Goal: Share content

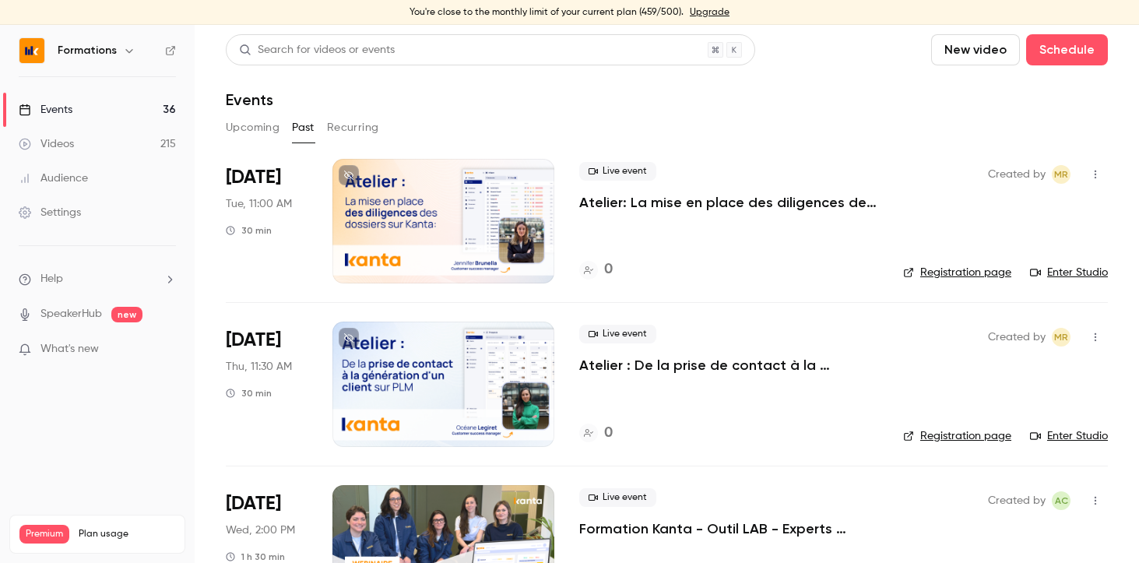
click at [254, 125] on button "Upcoming" at bounding box center [253, 127] width 54 height 25
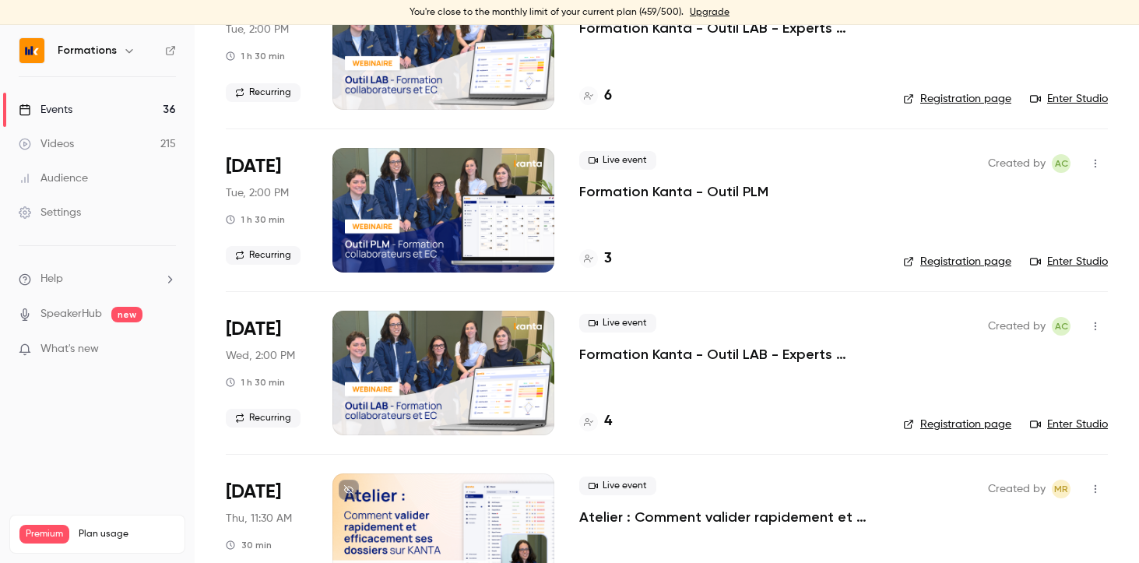
scroll to position [887, 0]
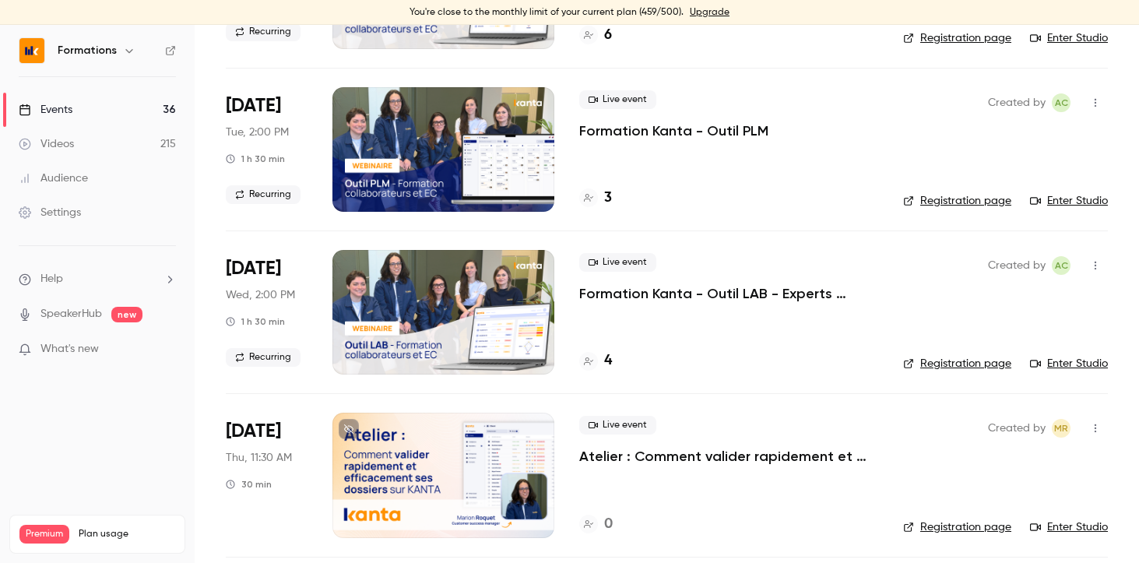
click at [684, 132] on p "Formation Kanta - Outil PLM" at bounding box center [673, 130] width 189 height 19
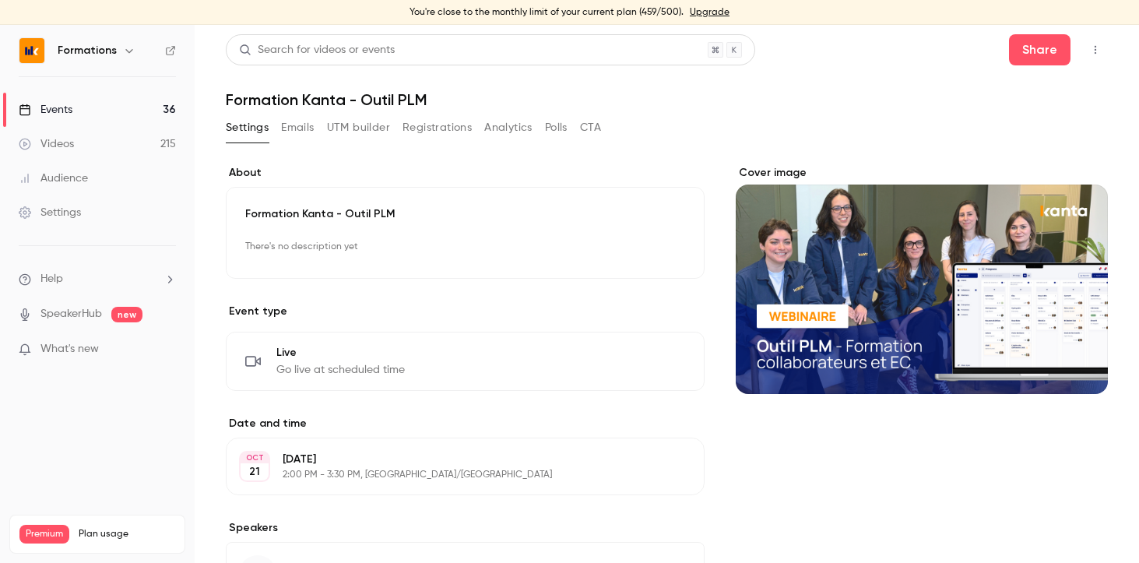
click at [1089, 45] on icon "button" at bounding box center [1095, 49] width 12 height 11
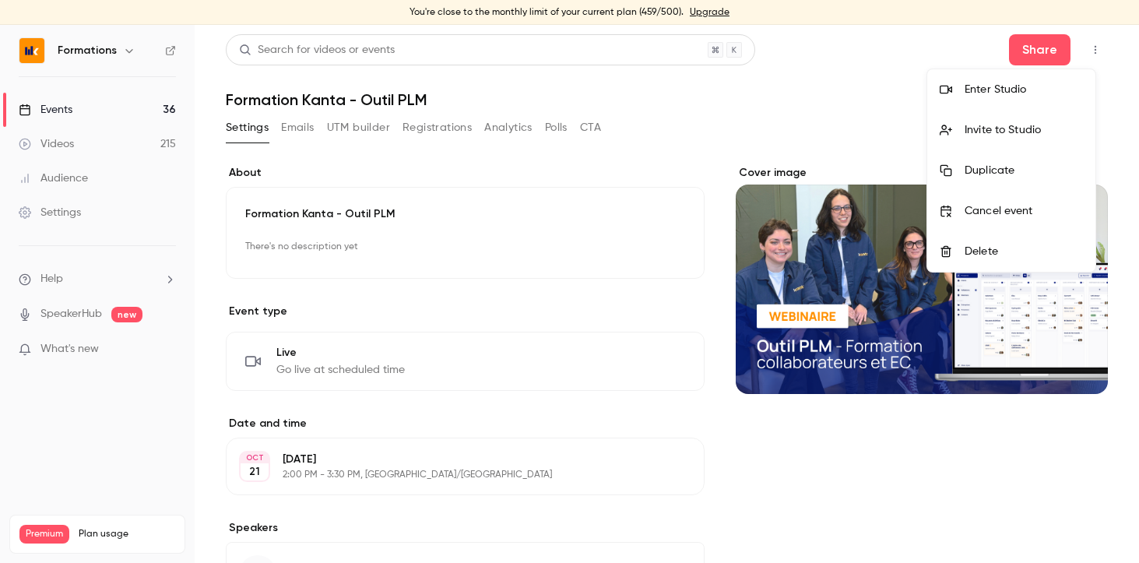
click at [957, 40] on div at bounding box center [569, 281] width 1139 height 563
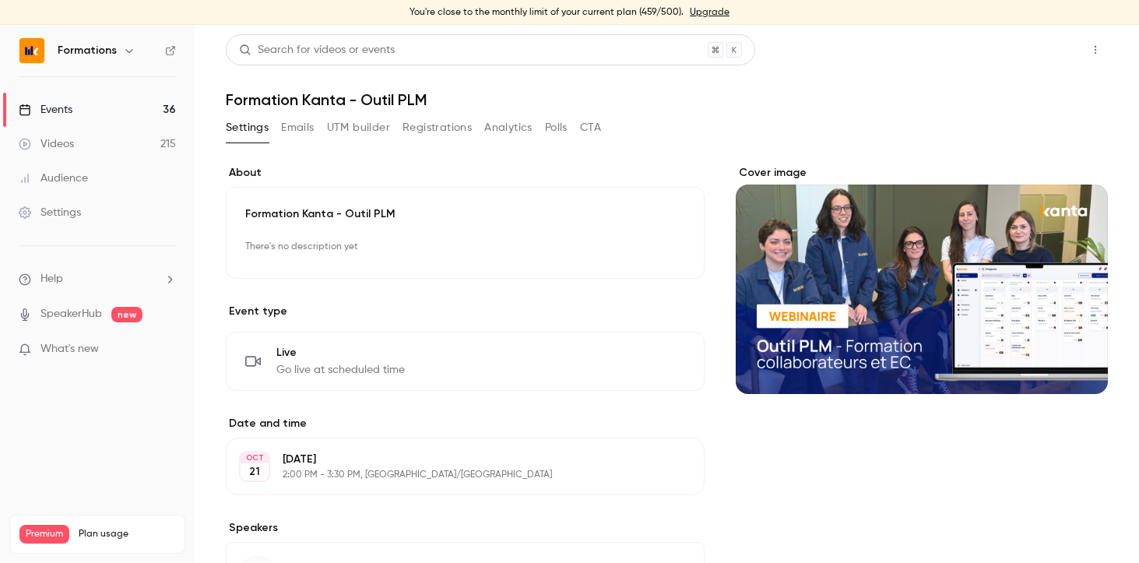
click at [1028, 52] on button "Share" at bounding box center [1039, 49] width 61 height 31
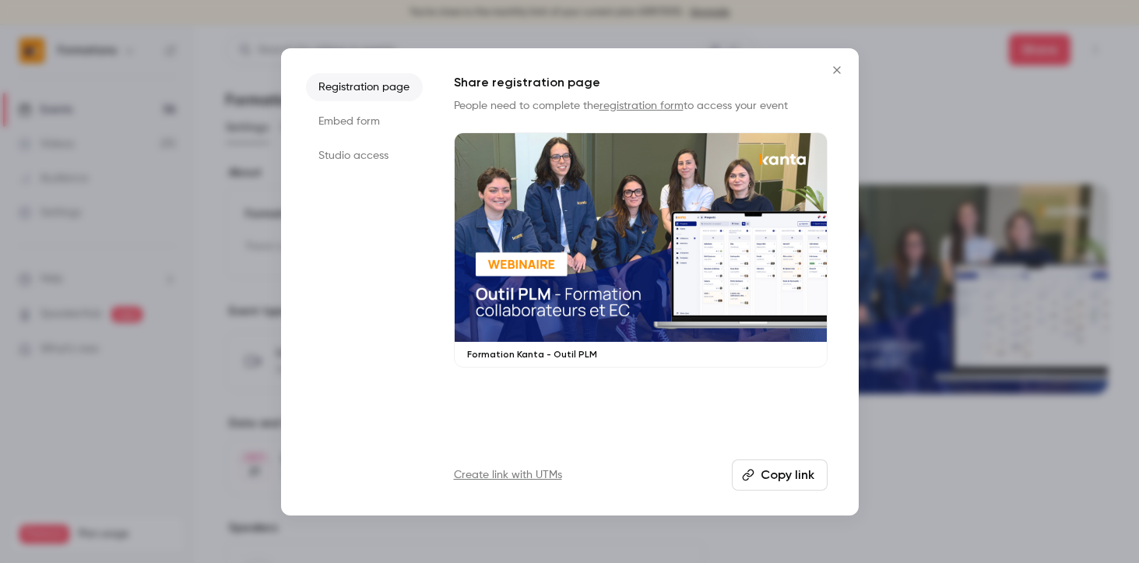
click at [378, 125] on li "Embed form" at bounding box center [364, 121] width 117 height 28
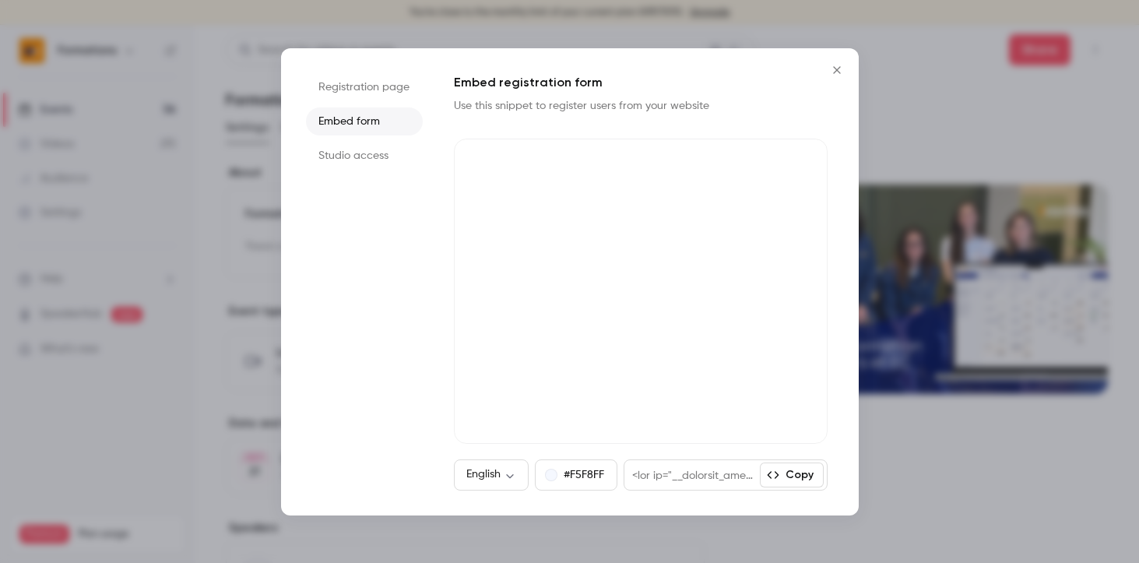
click at [381, 146] on li "Studio access" at bounding box center [364, 156] width 117 height 28
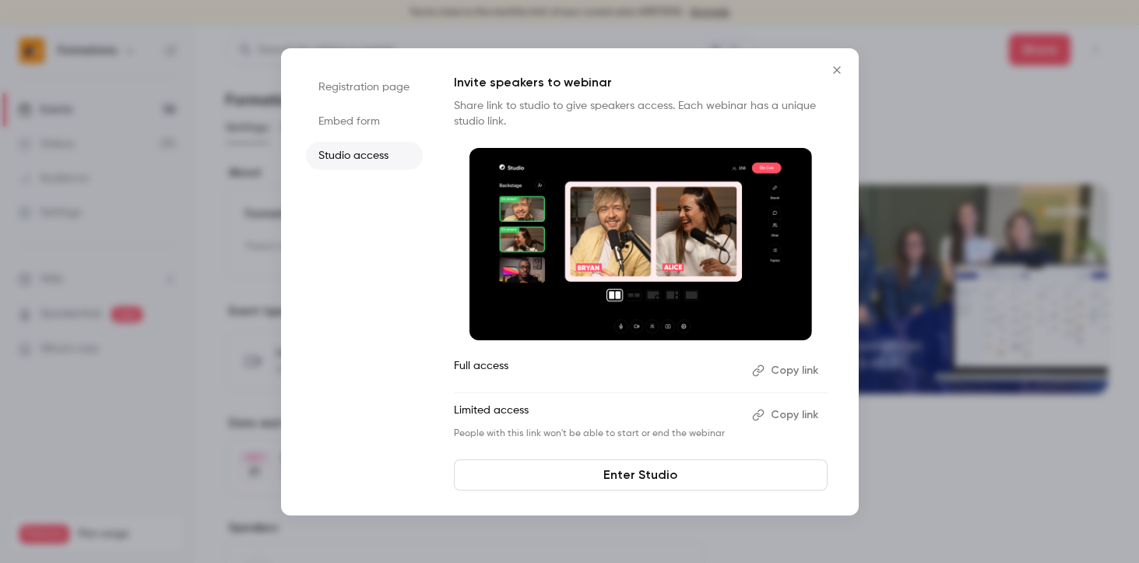
click at [827, 71] on icon "Close" at bounding box center [836, 70] width 19 height 12
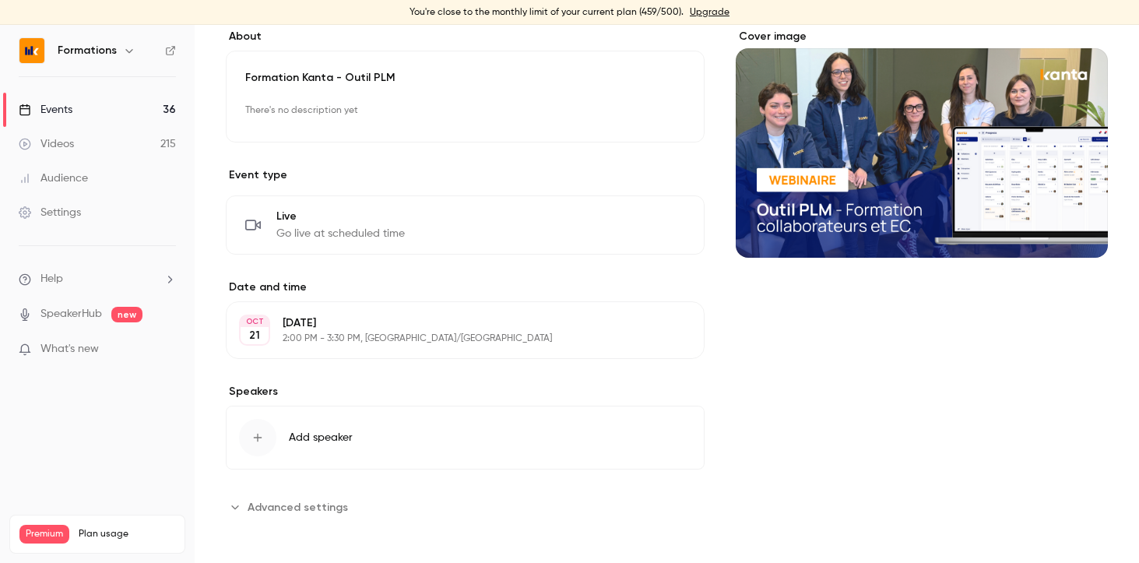
scroll to position [139, 0]
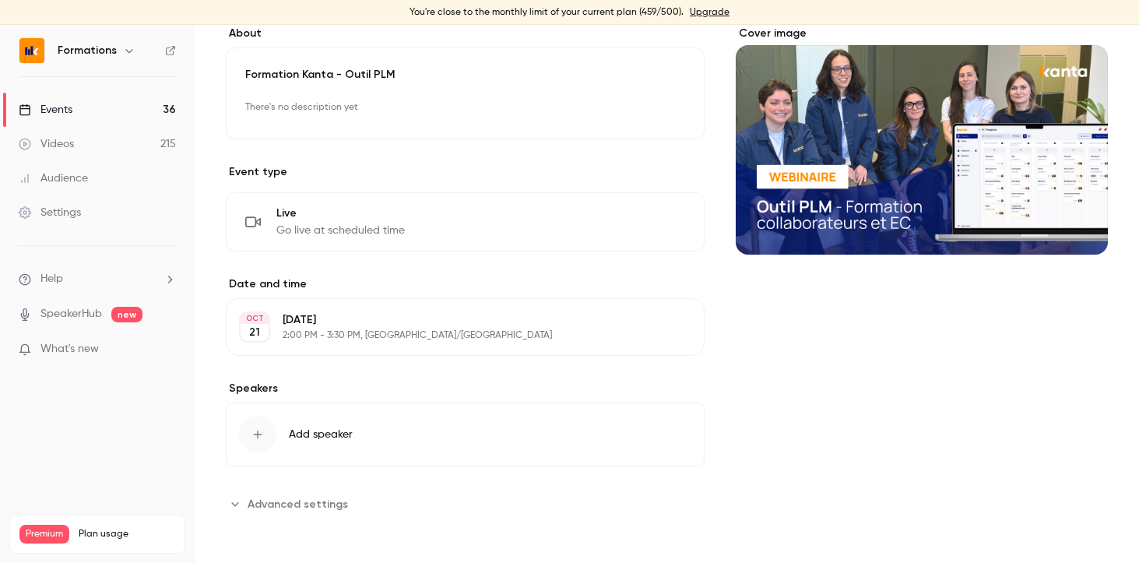
click at [464, 332] on p "2:00 PM - 3:30 PM, [GEOGRAPHIC_DATA]/[GEOGRAPHIC_DATA]" at bounding box center [452, 335] width 339 height 12
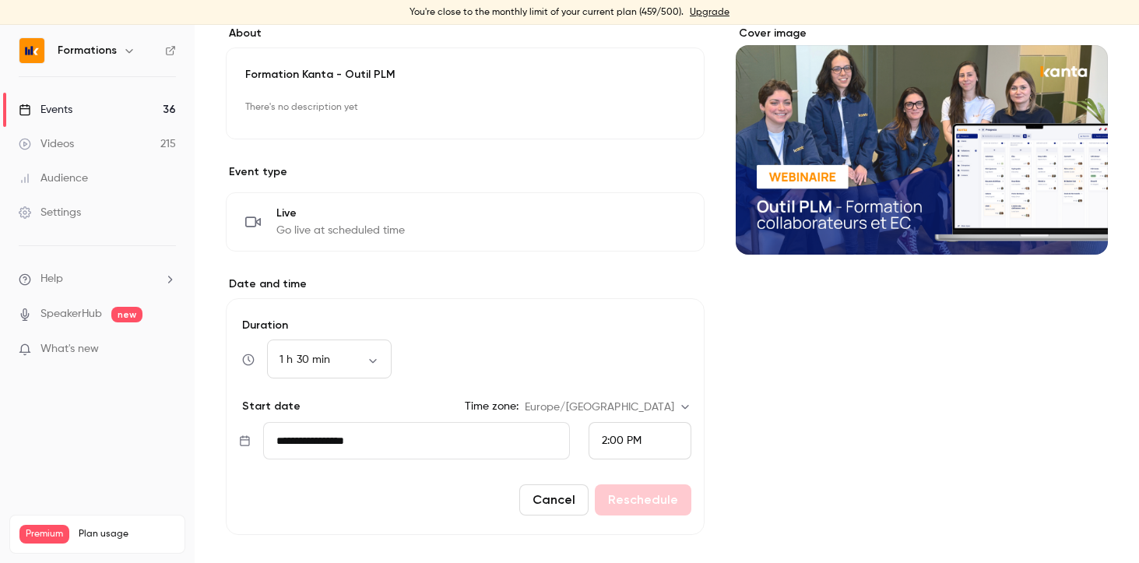
click at [769, 407] on div "Cover image" at bounding box center [922, 360] width 372 height 669
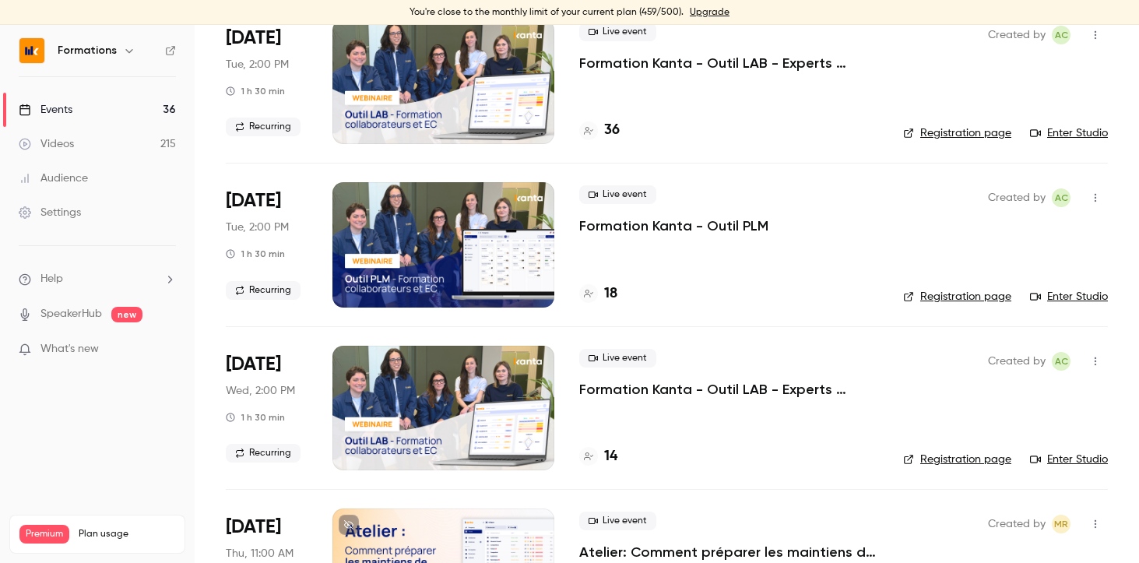
click at [1094, 202] on icon "button" at bounding box center [1095, 198] width 2 height 9
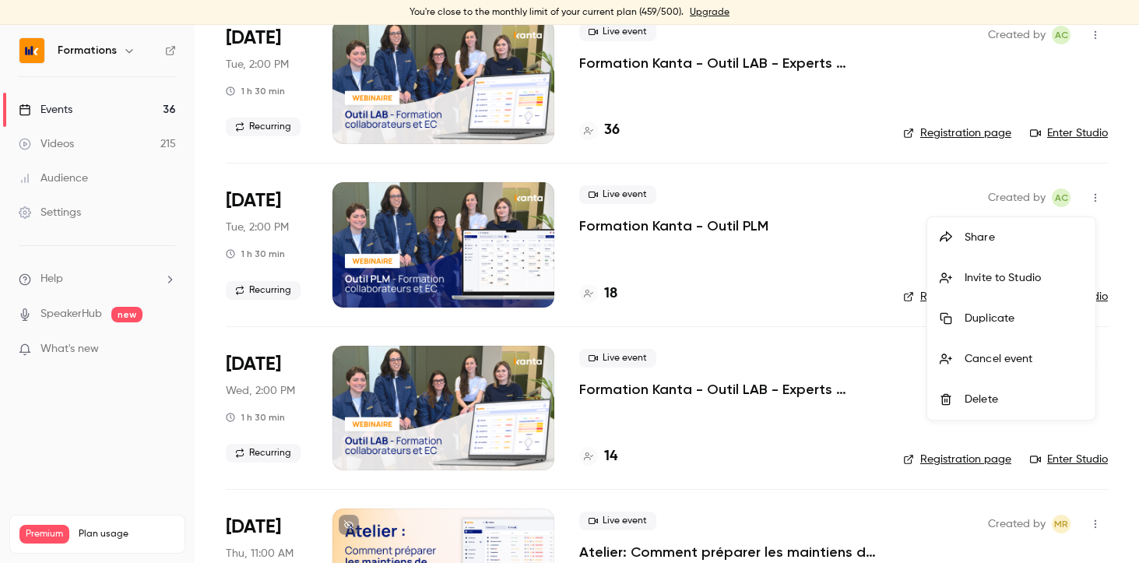
click at [738, 210] on div at bounding box center [569, 281] width 1139 height 563
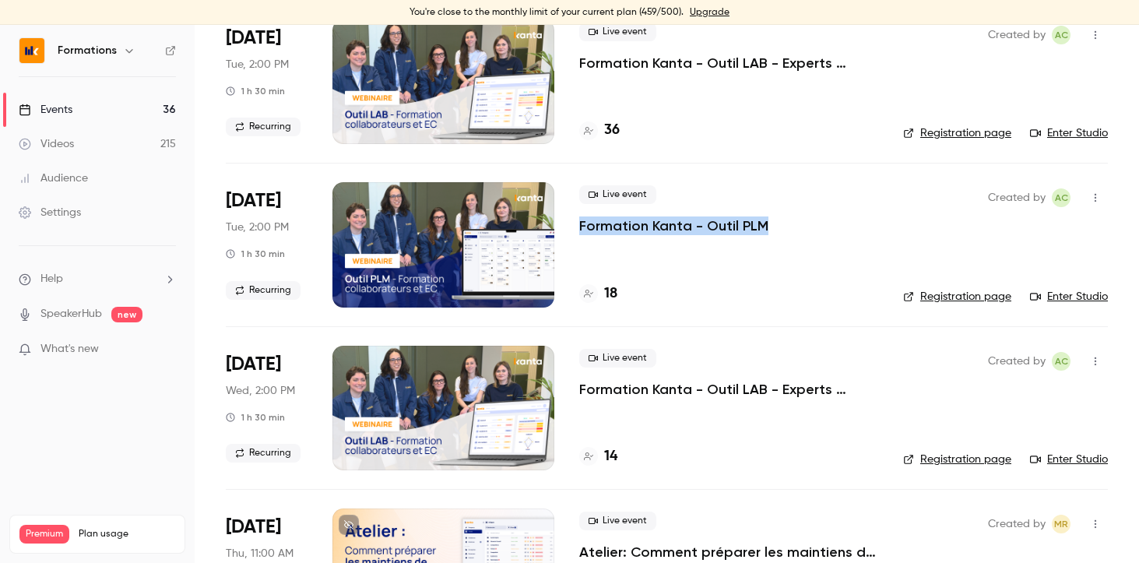
click at [957, 297] on link "Registration page" at bounding box center [957, 297] width 108 height 16
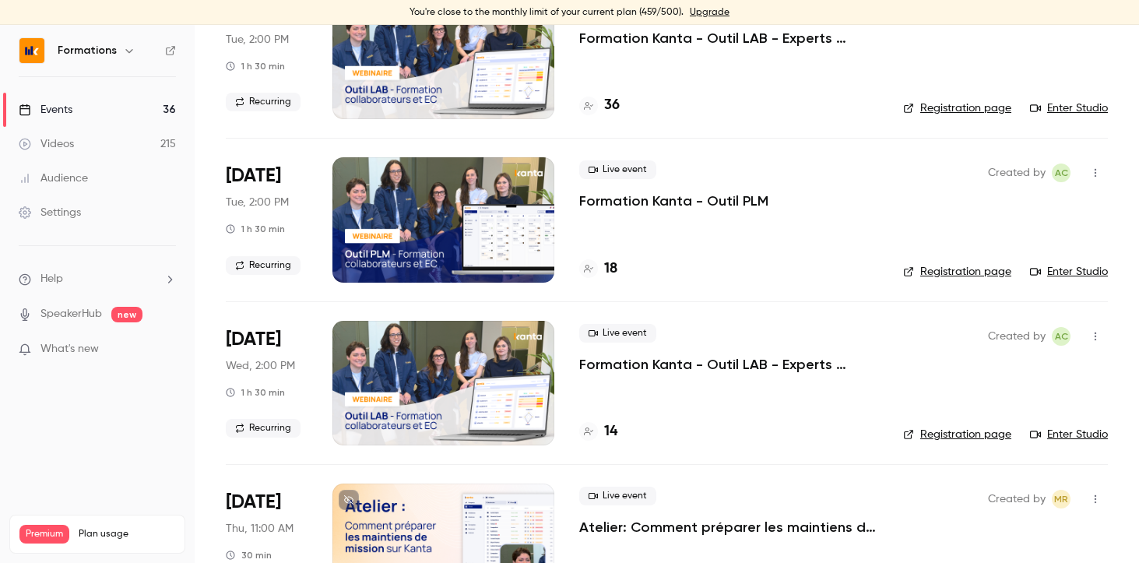
scroll to position [166, 0]
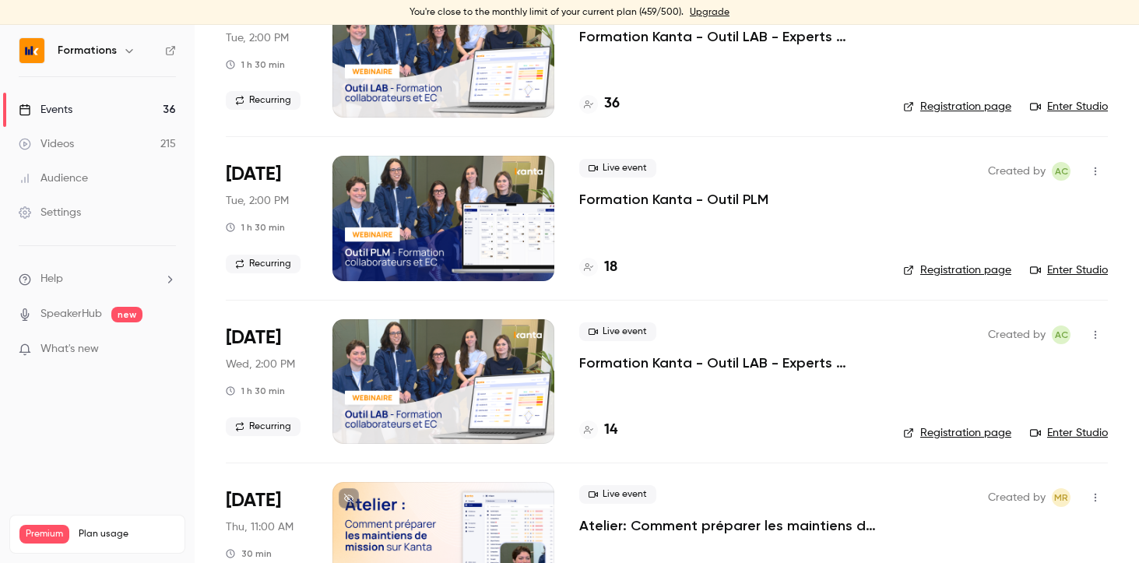
click at [711, 199] on p "Formation Kanta - Outil PLM" at bounding box center [673, 199] width 189 height 19
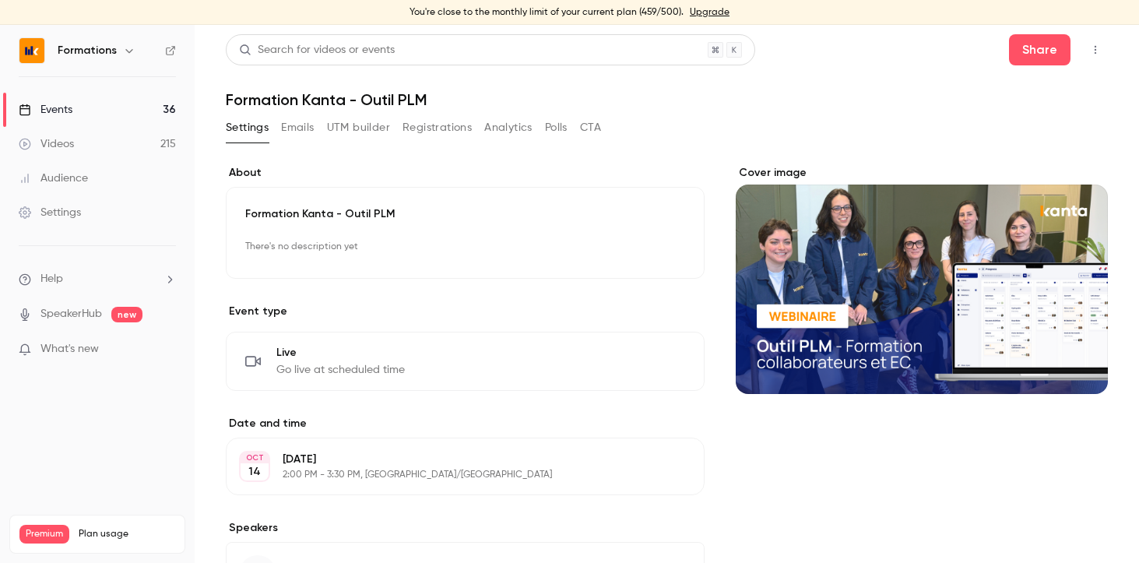
click at [585, 131] on button "CTA" at bounding box center [590, 127] width 21 height 25
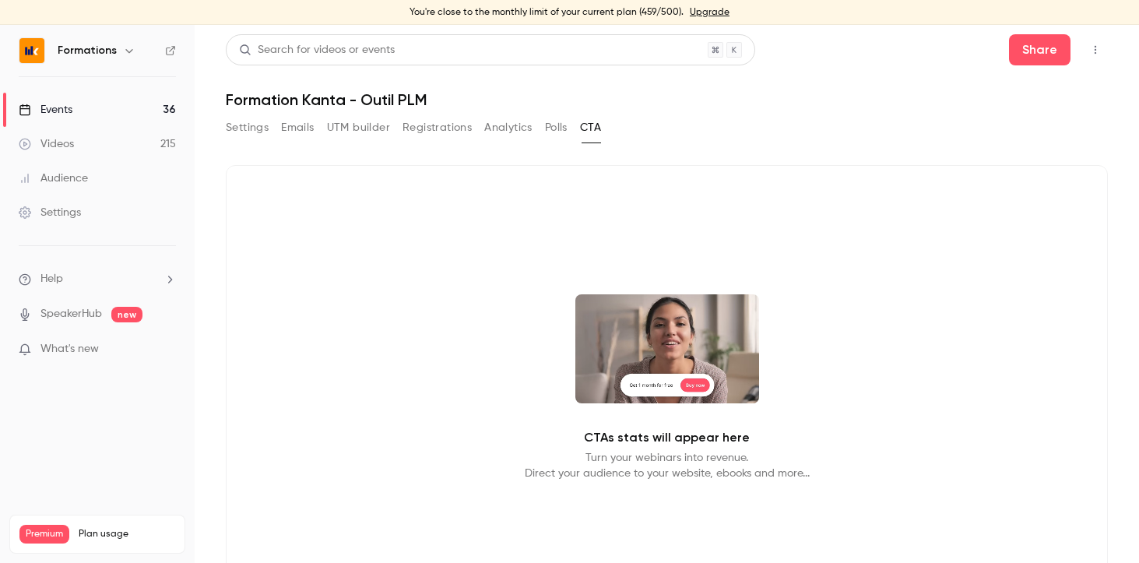
click at [557, 128] on button "Polls" at bounding box center [556, 127] width 23 height 25
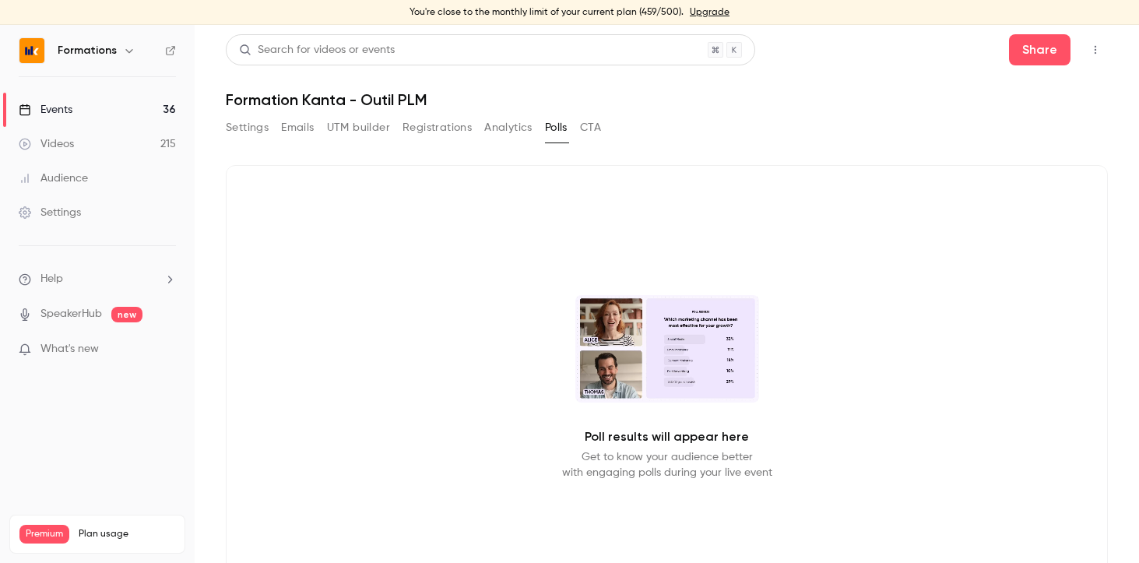
click at [505, 134] on button "Analytics" at bounding box center [508, 127] width 48 height 25
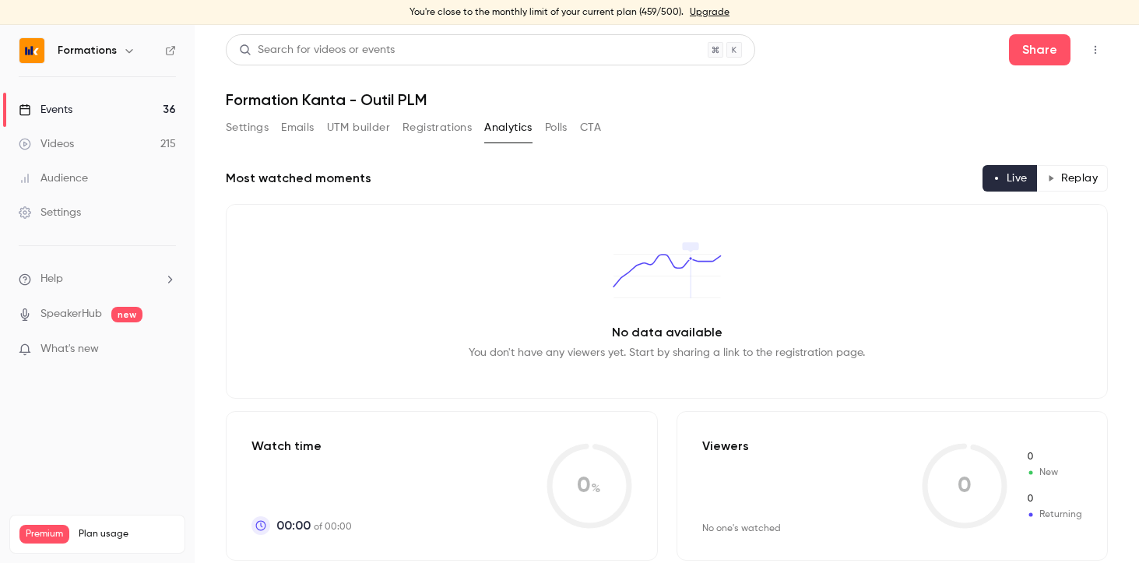
click at [464, 132] on button "Registrations" at bounding box center [436, 127] width 69 height 25
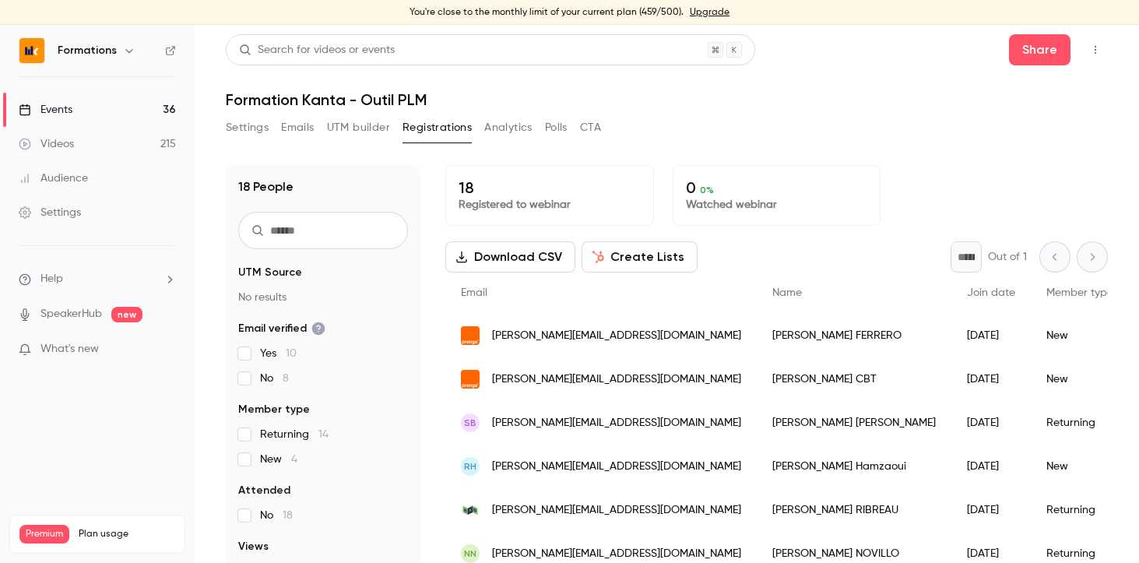
click at [351, 127] on button "UTM builder" at bounding box center [358, 127] width 63 height 25
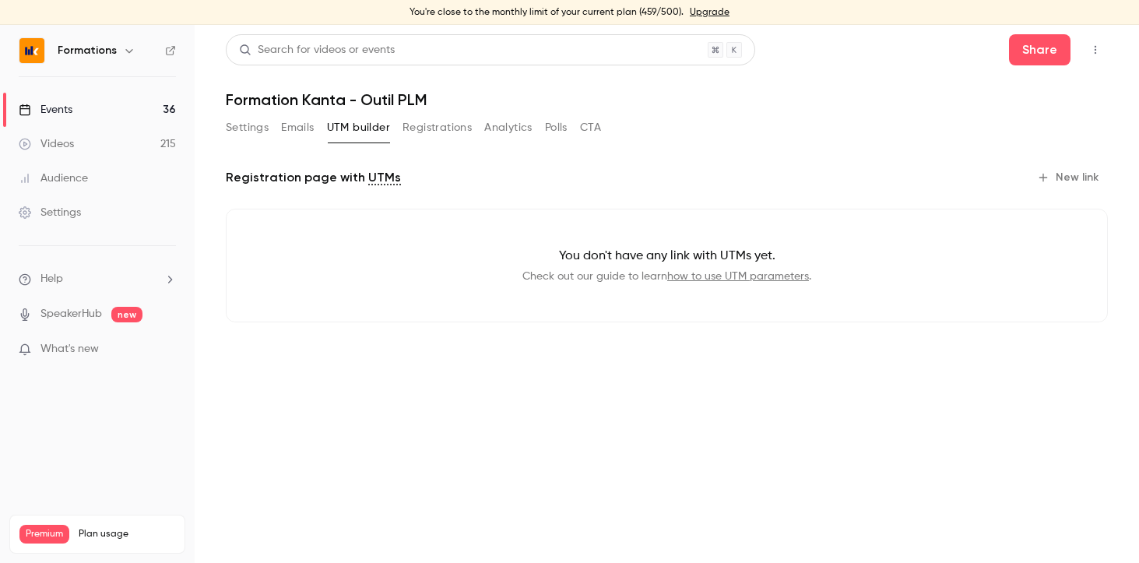
click at [302, 129] on button "Emails" at bounding box center [297, 127] width 33 height 25
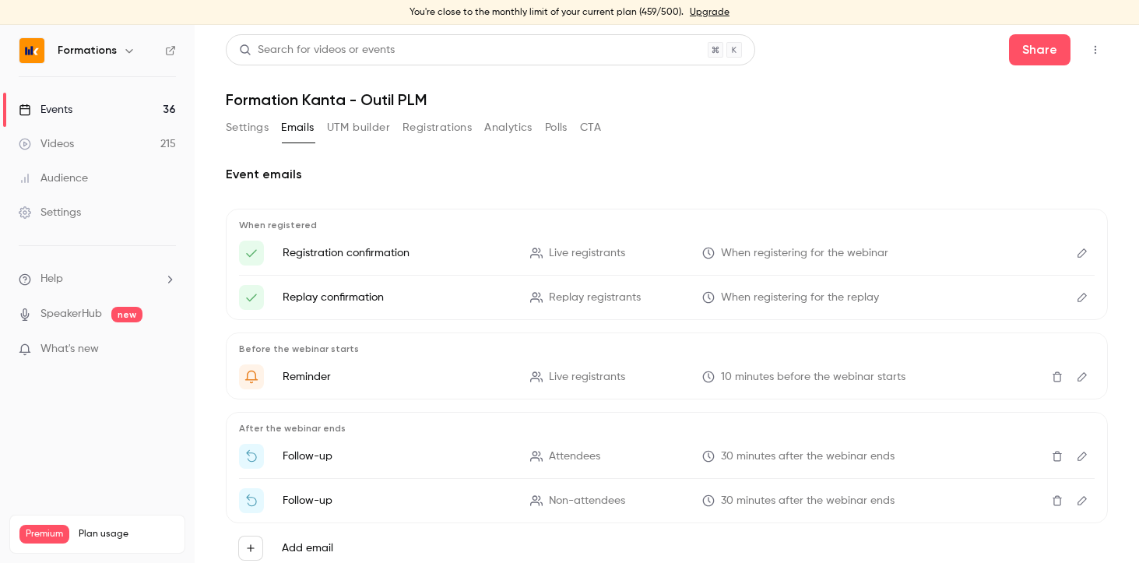
click at [256, 134] on button "Settings" at bounding box center [247, 127] width 43 height 25
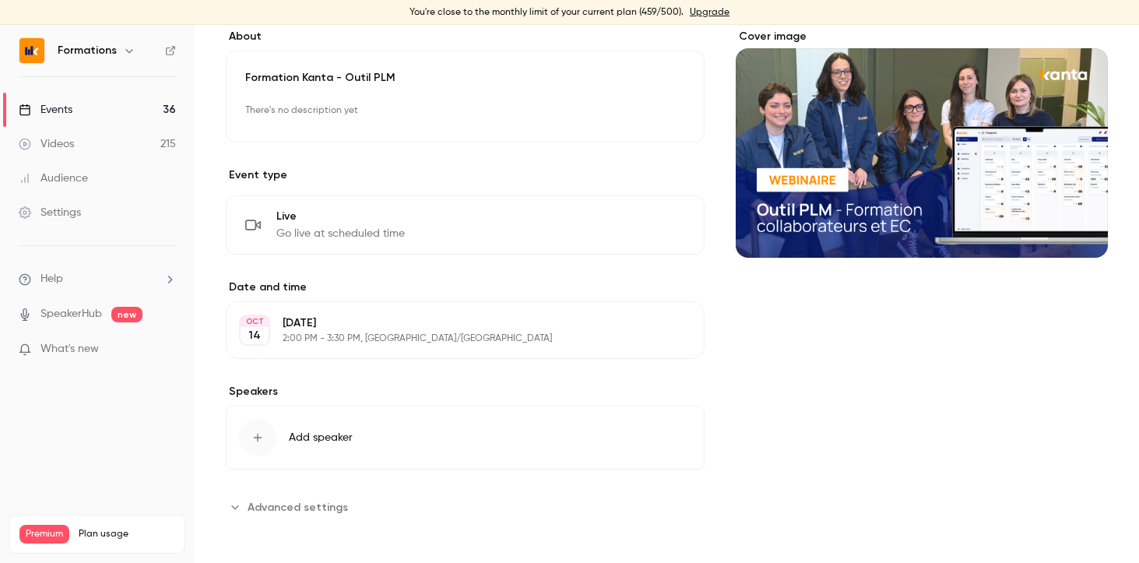
scroll to position [139, 0]
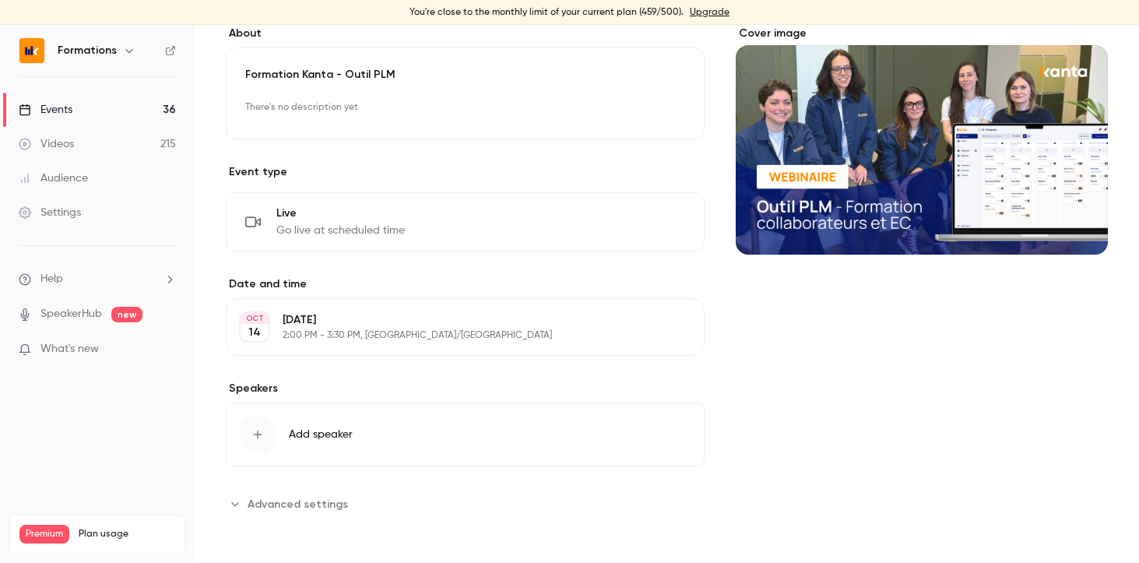
click at [235, 501] on icon "Advanced settings" at bounding box center [235, 503] width 12 height 12
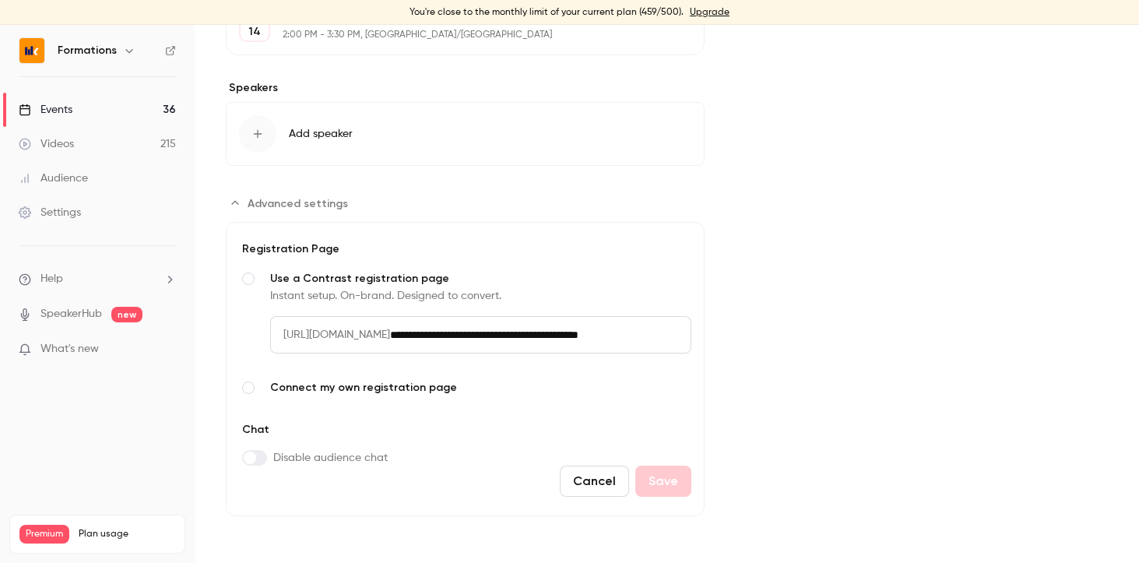
scroll to position [0, 0]
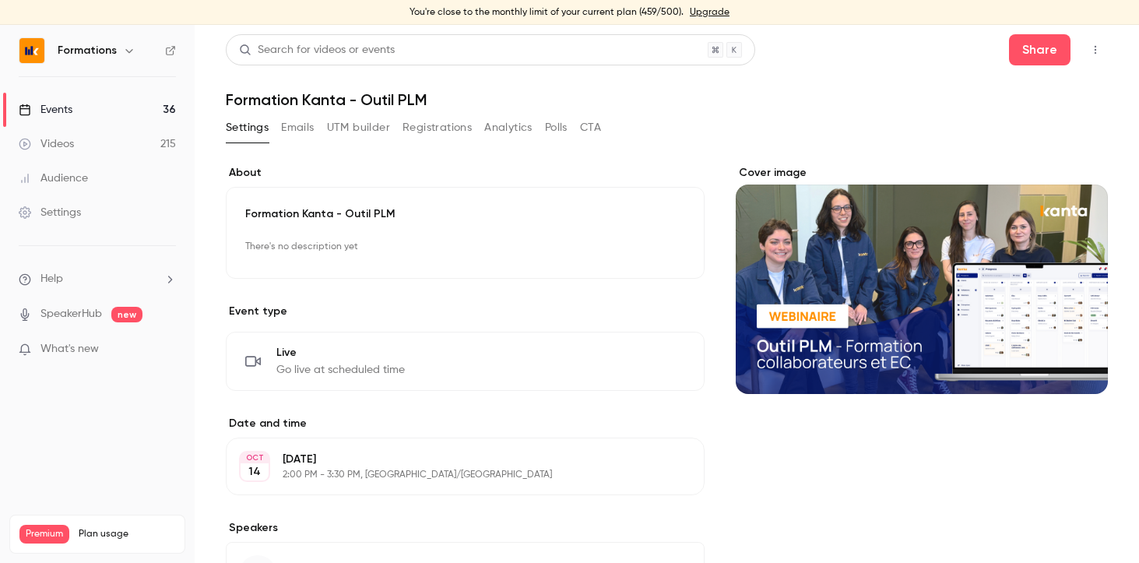
click at [1094, 49] on icon "button" at bounding box center [1095, 50] width 2 height 9
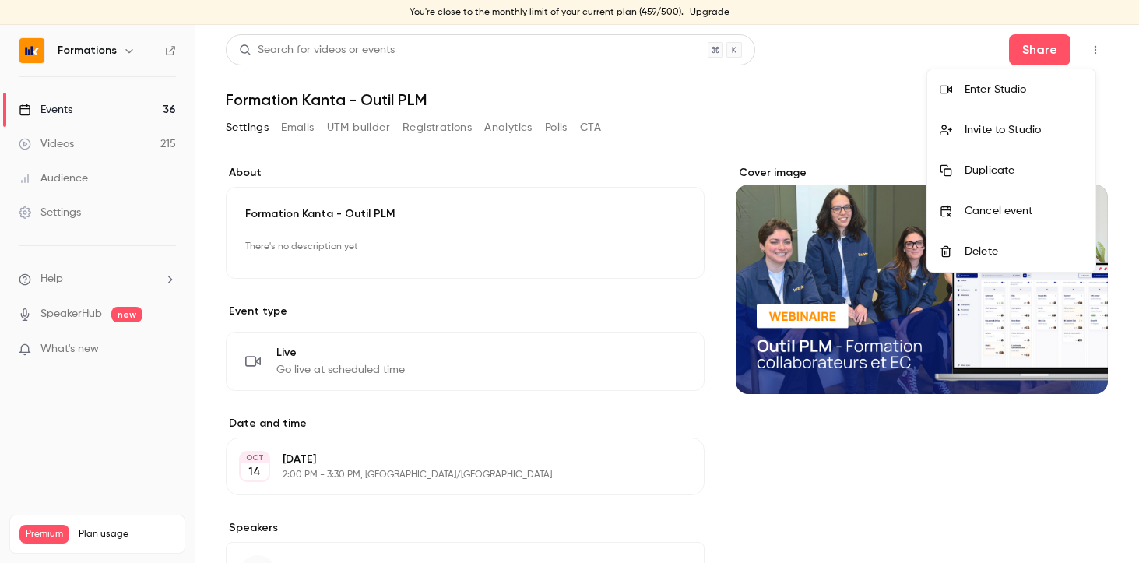
click at [726, 113] on div at bounding box center [569, 281] width 1139 height 563
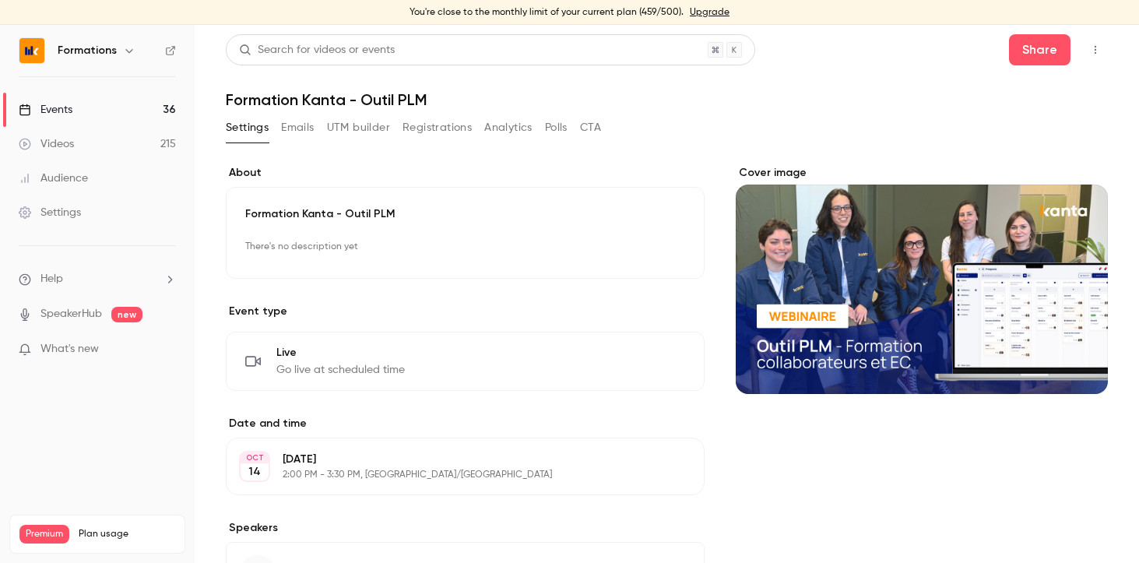
click at [81, 118] on link "Events 36" at bounding box center [97, 110] width 195 height 34
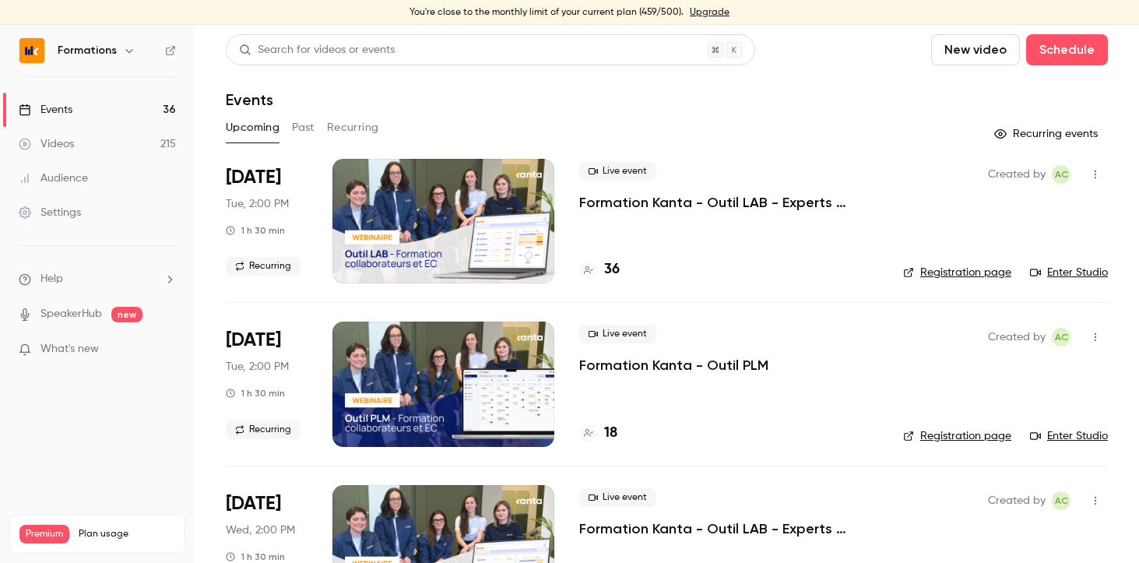
scroll to position [155, 0]
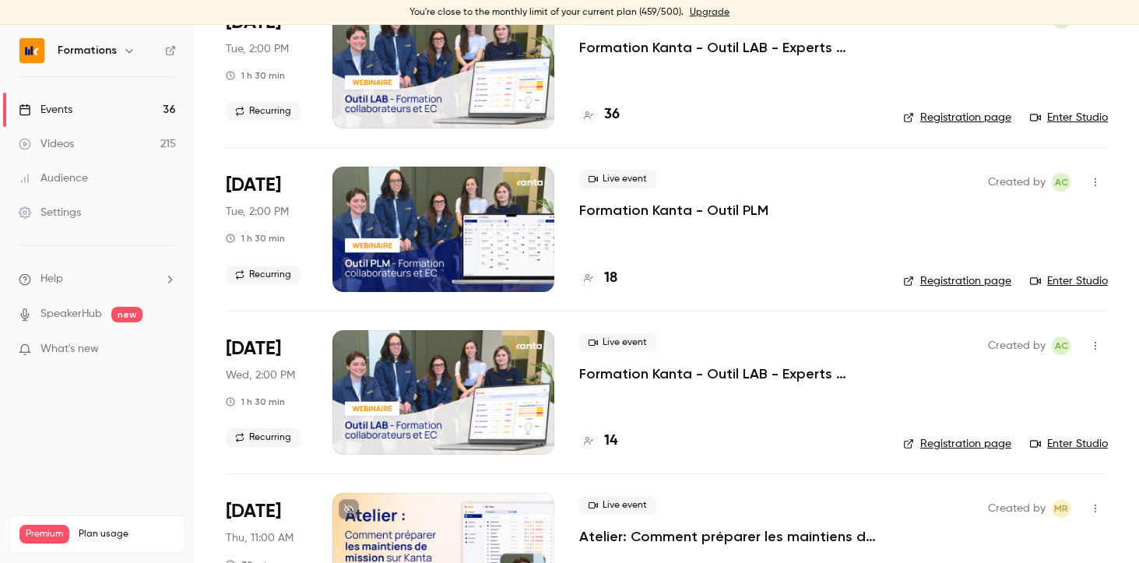
click at [722, 366] on p "Formation Kanta - Outil LAB - Experts Comptables & Collaborateurs" at bounding box center [728, 373] width 299 height 19
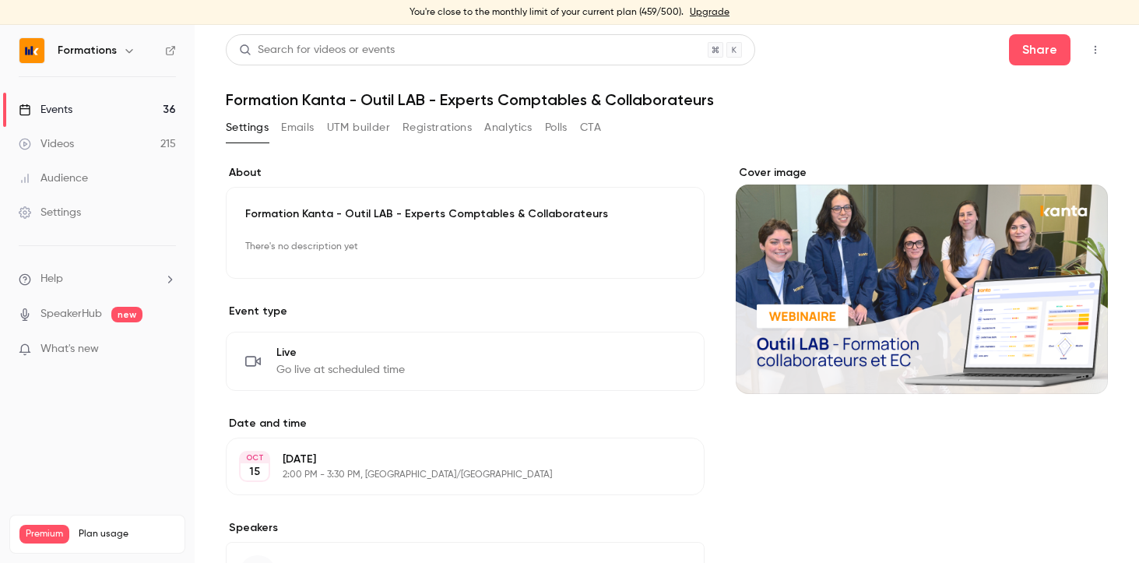
click at [109, 107] on link "Events 36" at bounding box center [97, 110] width 195 height 34
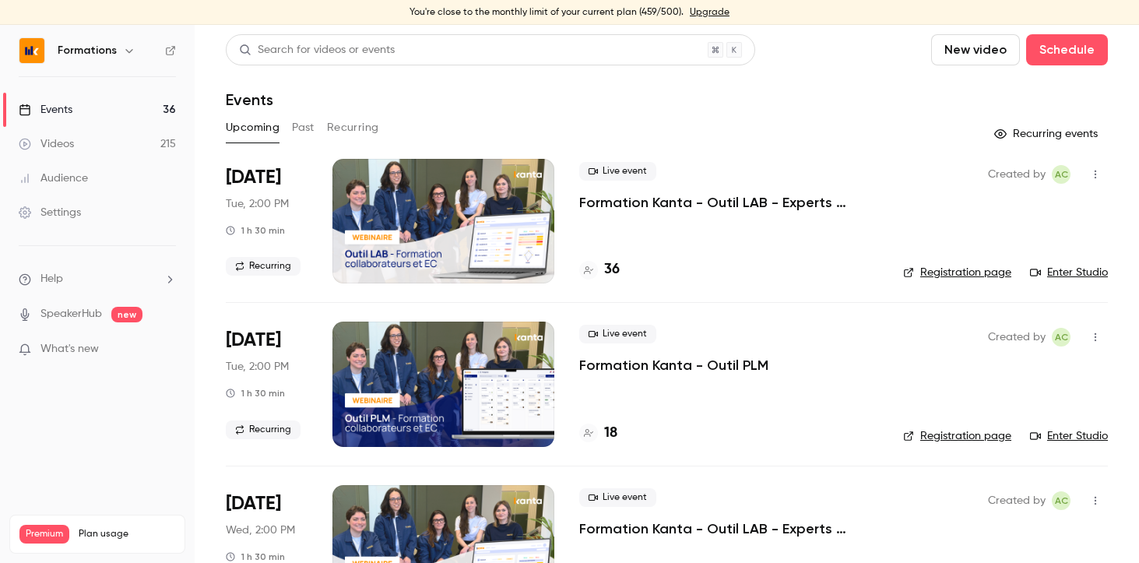
click at [355, 131] on button "Recurring" at bounding box center [353, 127] width 52 height 25
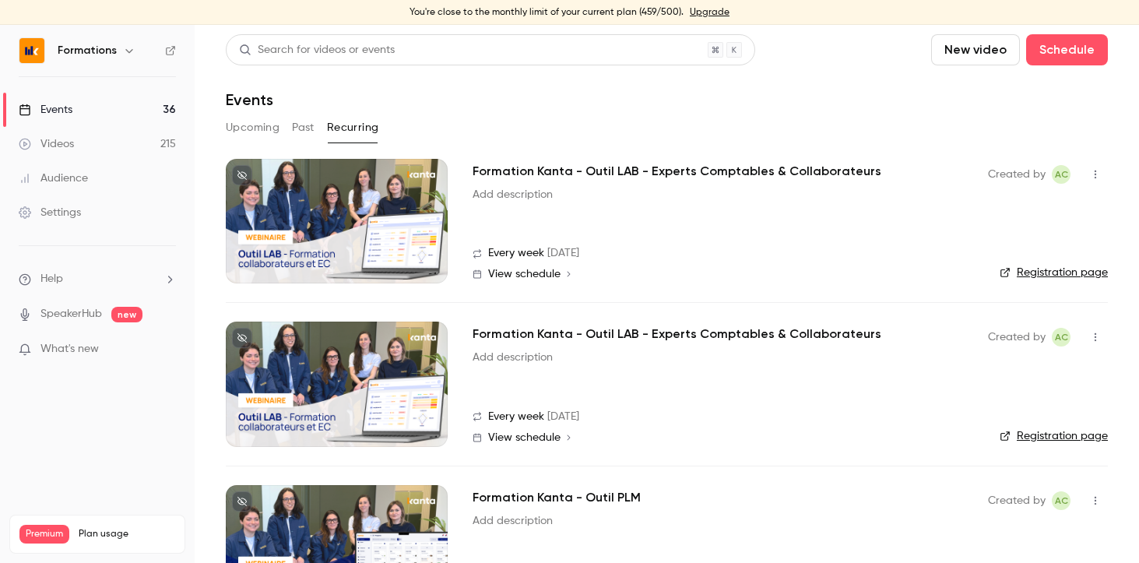
click at [239, 134] on button "Upcoming" at bounding box center [253, 127] width 54 height 25
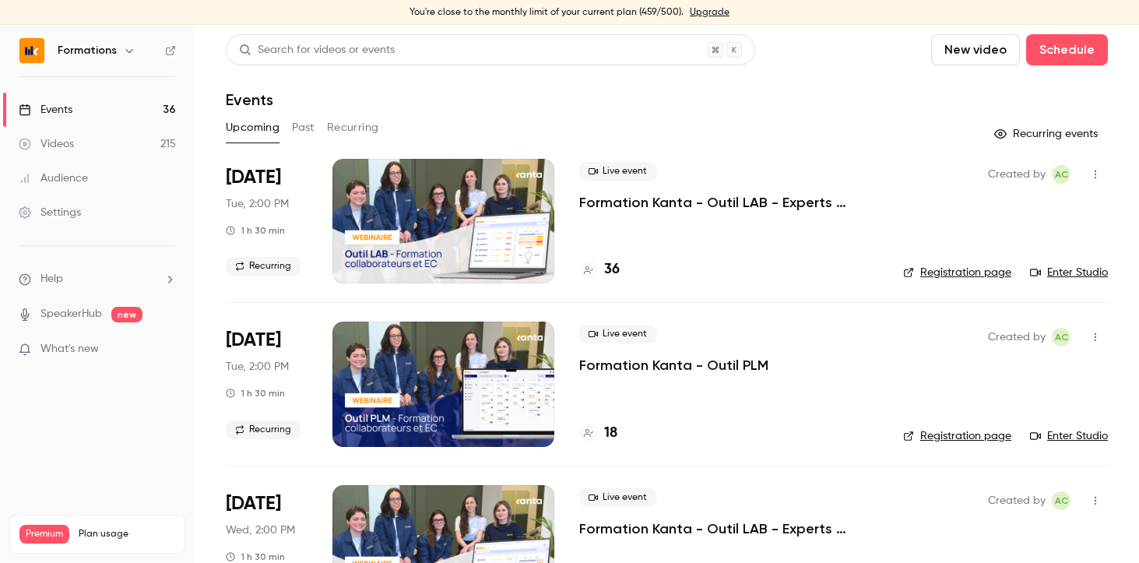
click at [359, 130] on button "Recurring" at bounding box center [353, 127] width 52 height 25
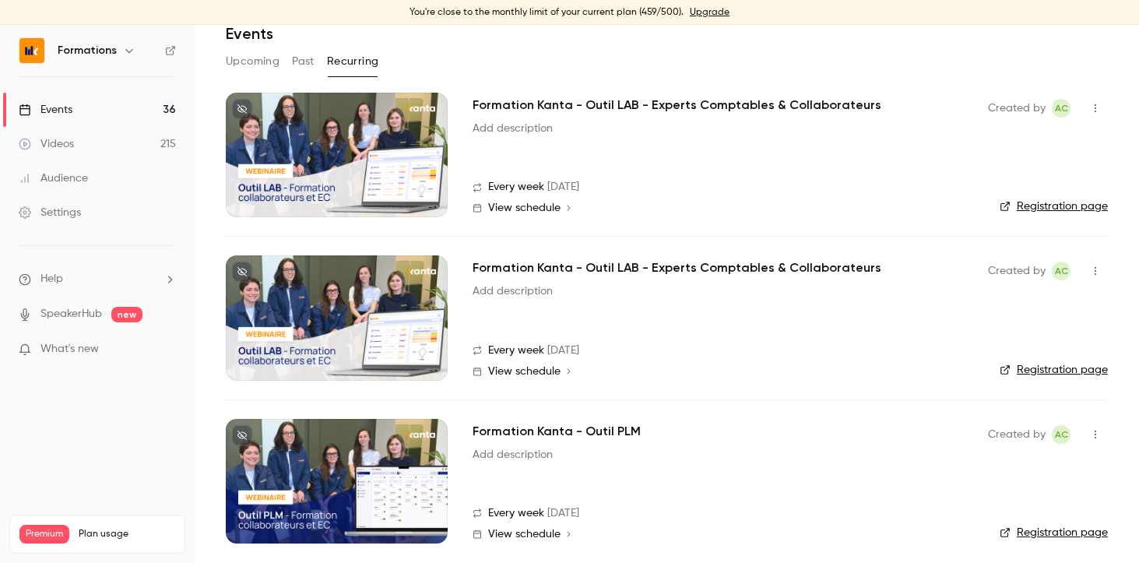
scroll to position [65, 0]
click at [627, 269] on h2 "Formation Kanta - Outil LAB - Experts Comptables & Collaborateurs" at bounding box center [676, 268] width 409 height 19
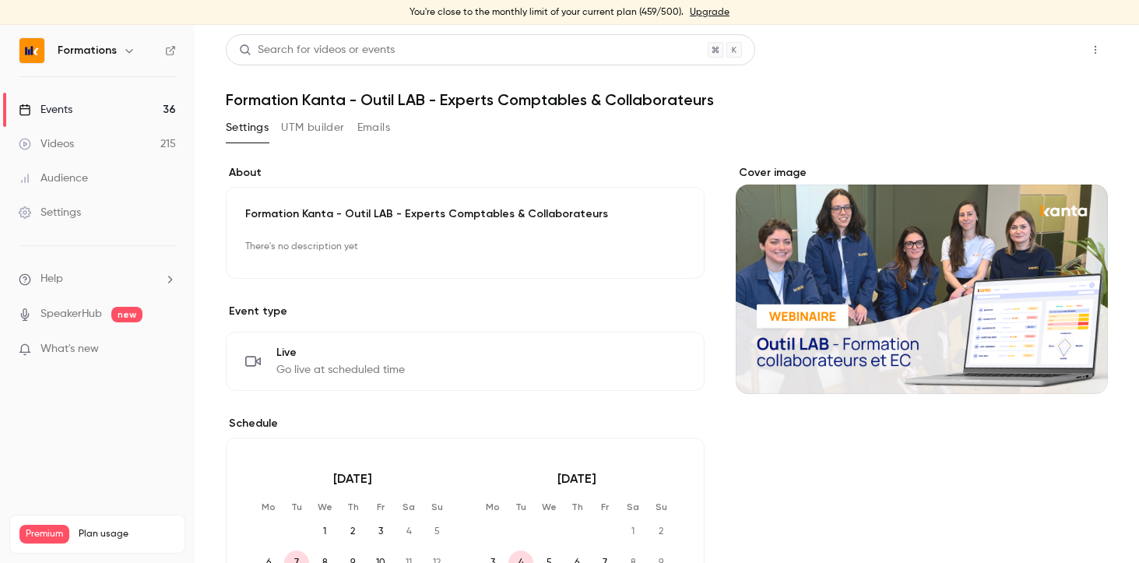
click at [1040, 51] on button "Share" at bounding box center [1039, 49] width 61 height 31
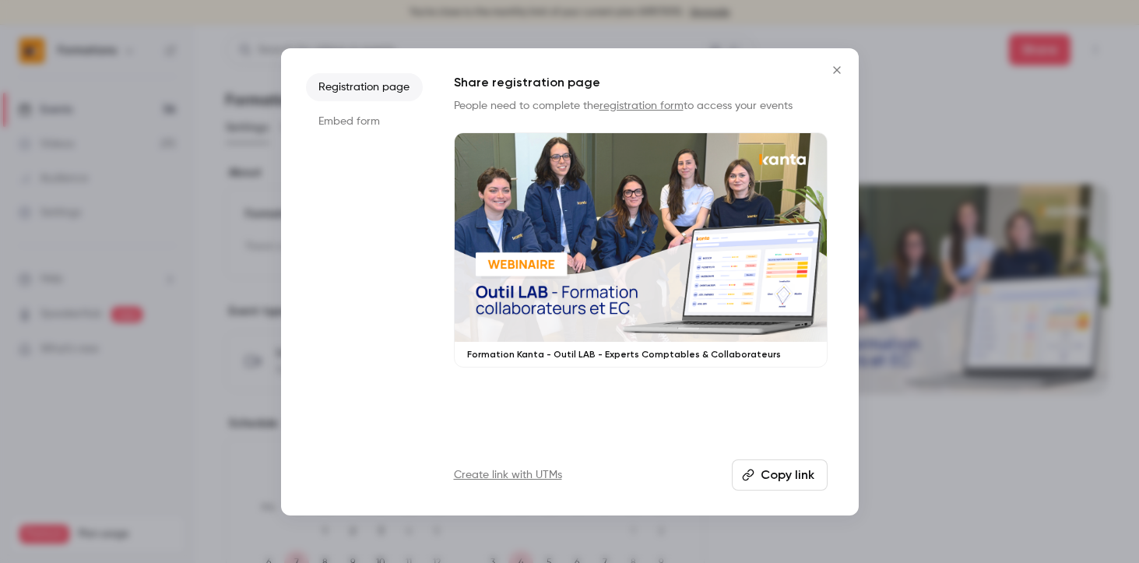
click at [752, 475] on icon "button" at bounding box center [748, 475] width 12 height 12
click at [880, 109] on div at bounding box center [569, 281] width 1139 height 563
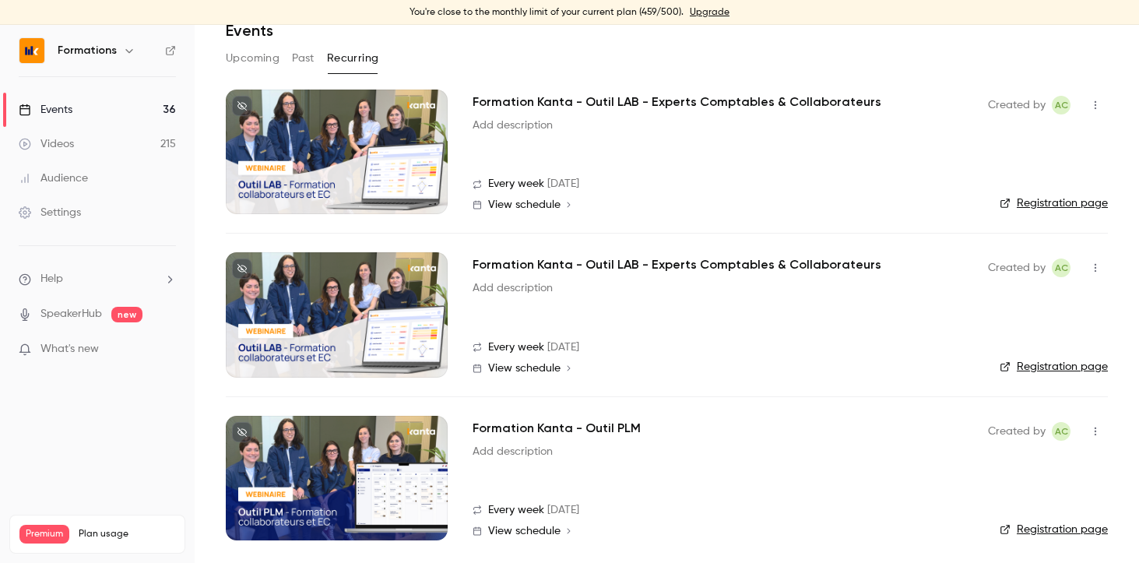
scroll to position [75, 0]
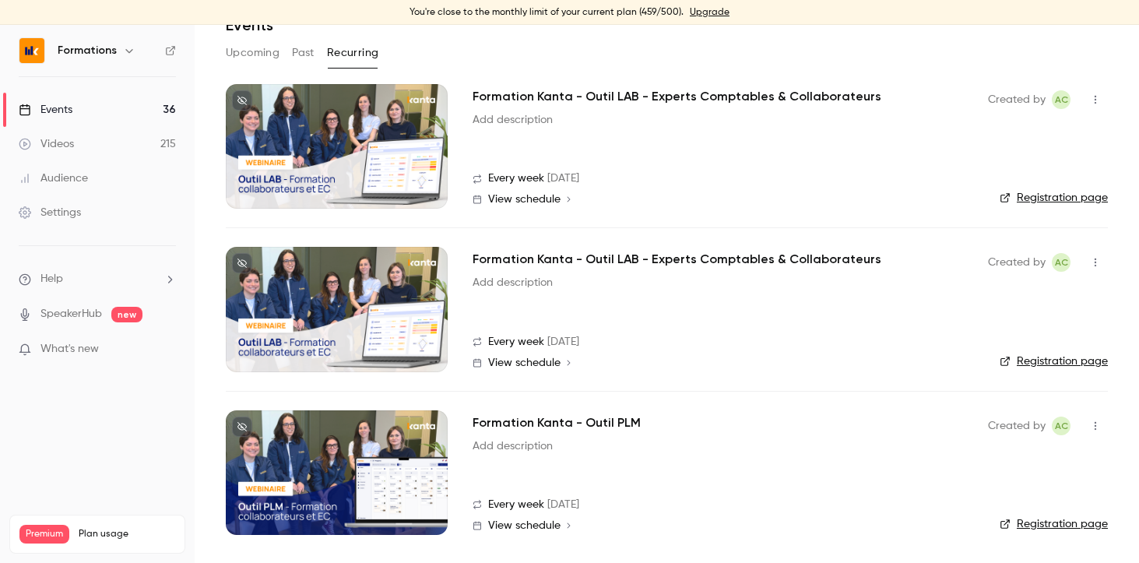
click at [581, 427] on h2 "Formation Kanta - Outil PLM" at bounding box center [556, 422] width 168 height 19
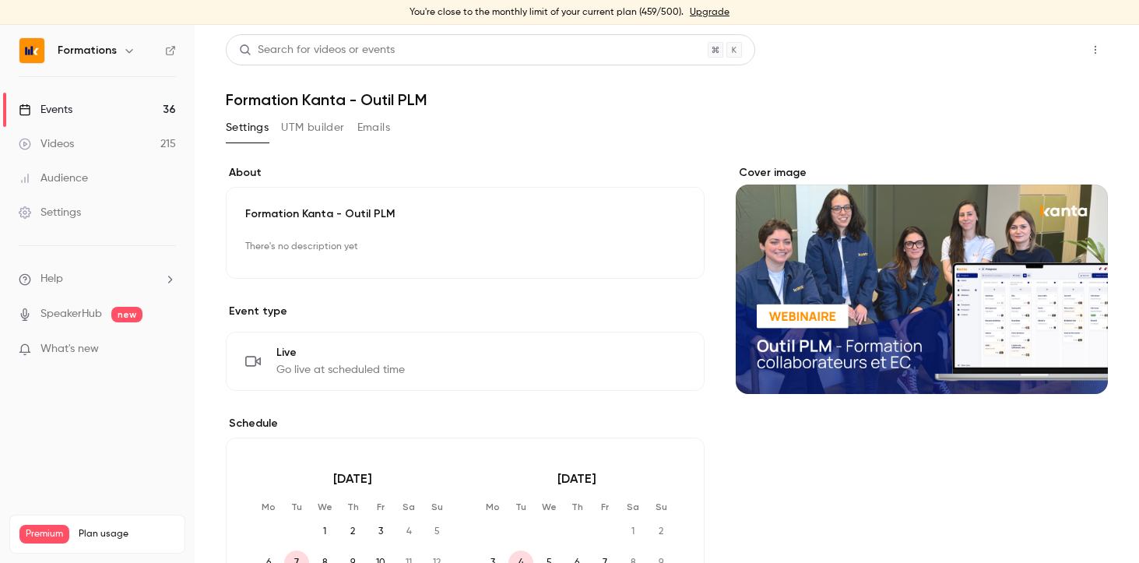
click at [1031, 55] on button "Share" at bounding box center [1039, 49] width 61 height 31
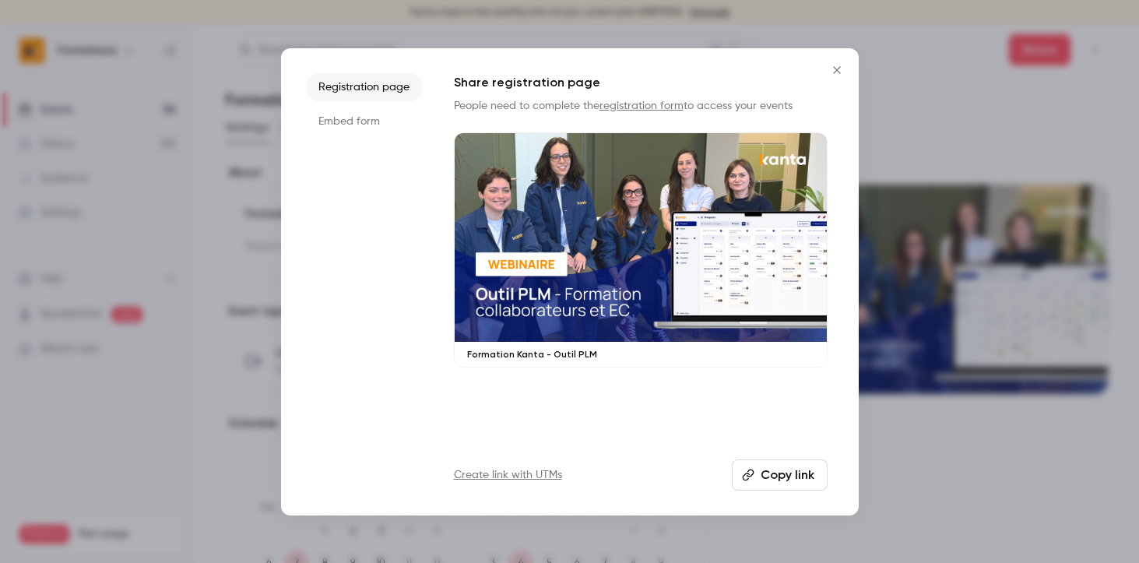
click at [794, 486] on button "Copy link" at bounding box center [780, 474] width 96 height 31
